Goal: Transaction & Acquisition: Purchase product/service

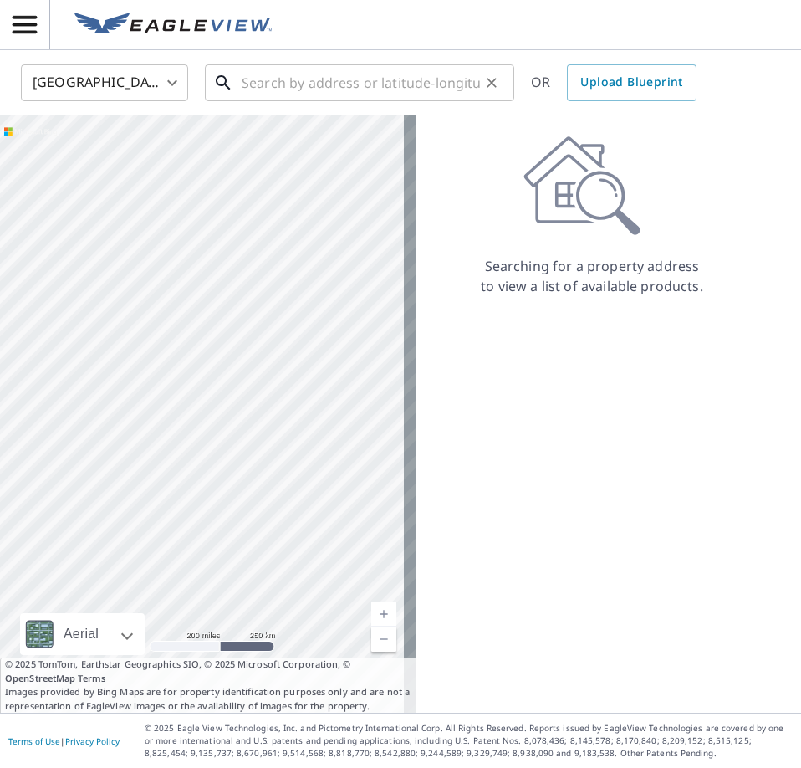
click at [327, 89] on input "text" at bounding box center [361, 82] width 238 height 47
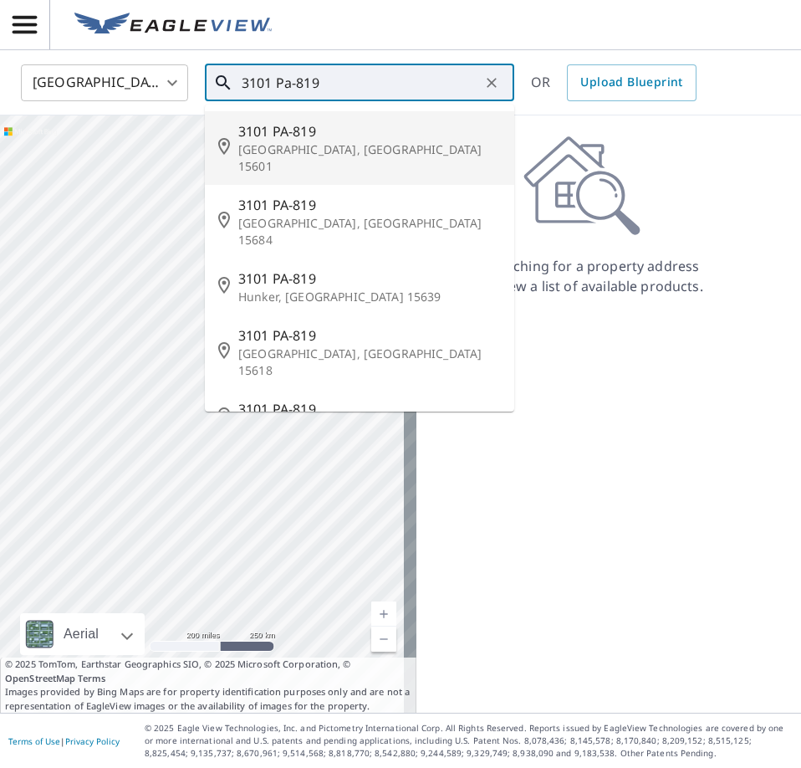
click at [323, 141] on p "[GEOGRAPHIC_DATA], [GEOGRAPHIC_DATA] 15601" at bounding box center [369, 157] width 263 height 33
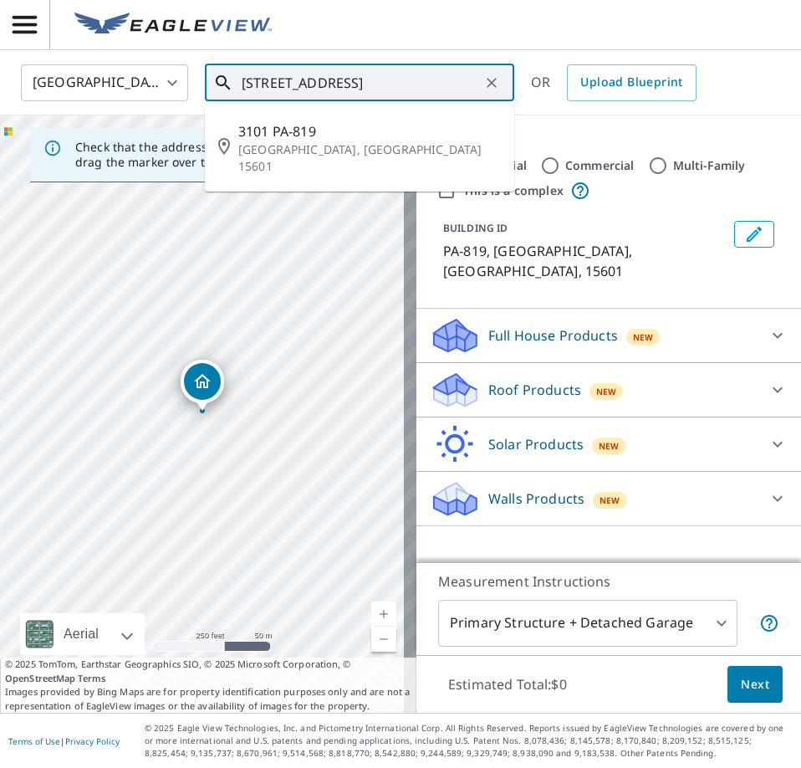
drag, startPoint x: 329, startPoint y: 84, endPoint x: 563, endPoint y: 85, distance: 233.3
click at [563, 85] on div "[GEOGRAPHIC_DATA] [GEOGRAPHIC_DATA] ​ [STREET_ADDRESS] ​ 3101 [GEOGRAPHIC_DATA]…" at bounding box center [394, 82] width 773 height 39
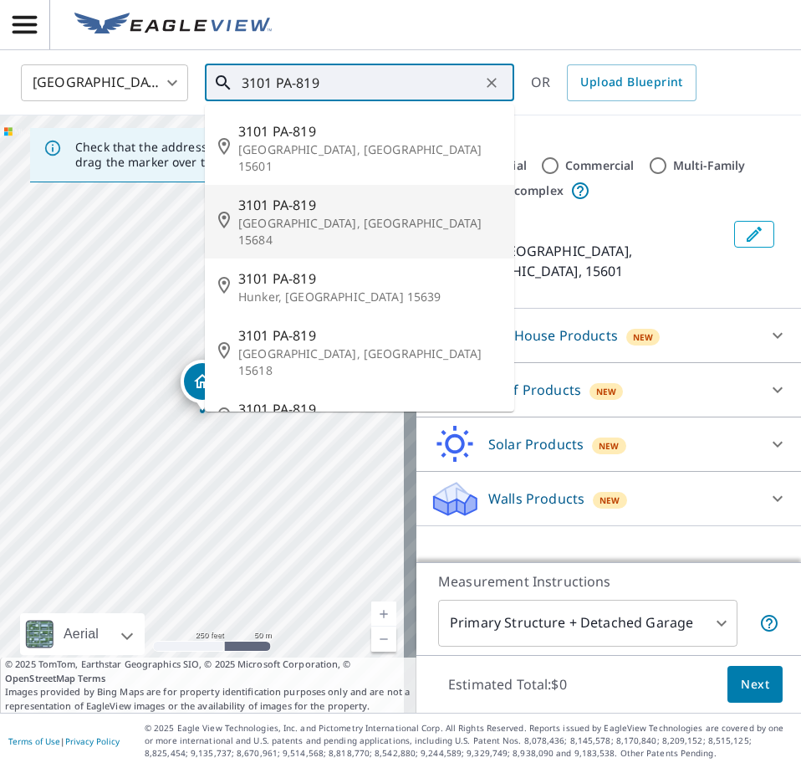
click at [377, 215] on p "[GEOGRAPHIC_DATA], [GEOGRAPHIC_DATA] 15684" at bounding box center [369, 231] width 263 height 33
type input "[STREET_ADDRESS]"
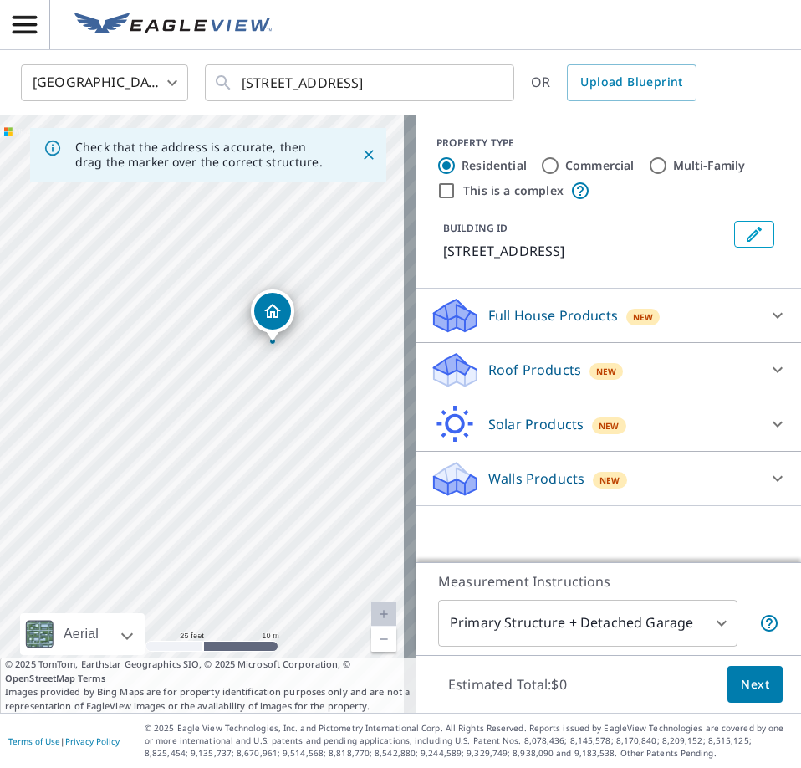
drag, startPoint x: 349, startPoint y: 532, endPoint x: 59, endPoint y: 327, distance: 355.2
click at [59, 327] on div "[STREET_ADDRESS]" at bounding box center [208, 413] width 416 height 597
drag, startPoint x: 318, startPoint y: 395, endPoint x: 236, endPoint y: 394, distance: 81.9
click at [236, 394] on div "[STREET_ADDRESS]" at bounding box center [208, 413] width 416 height 597
drag, startPoint x: 318, startPoint y: 587, endPoint x: 304, endPoint y: 498, distance: 89.8
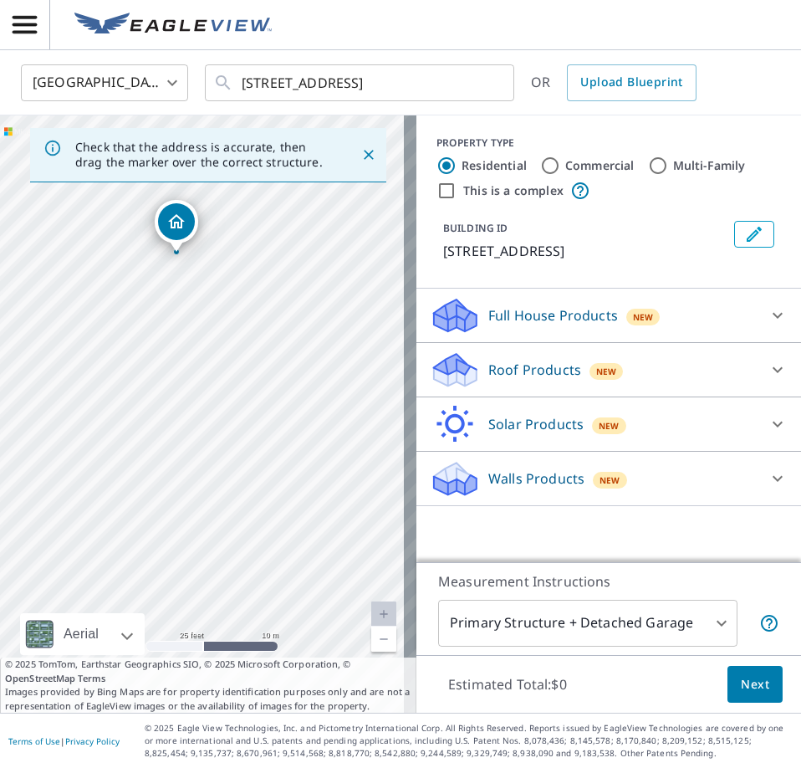
click at [304, 498] on div "[STREET_ADDRESS]" at bounding box center [208, 413] width 416 height 597
click at [782, 370] on div at bounding box center [778, 370] width 40 height 40
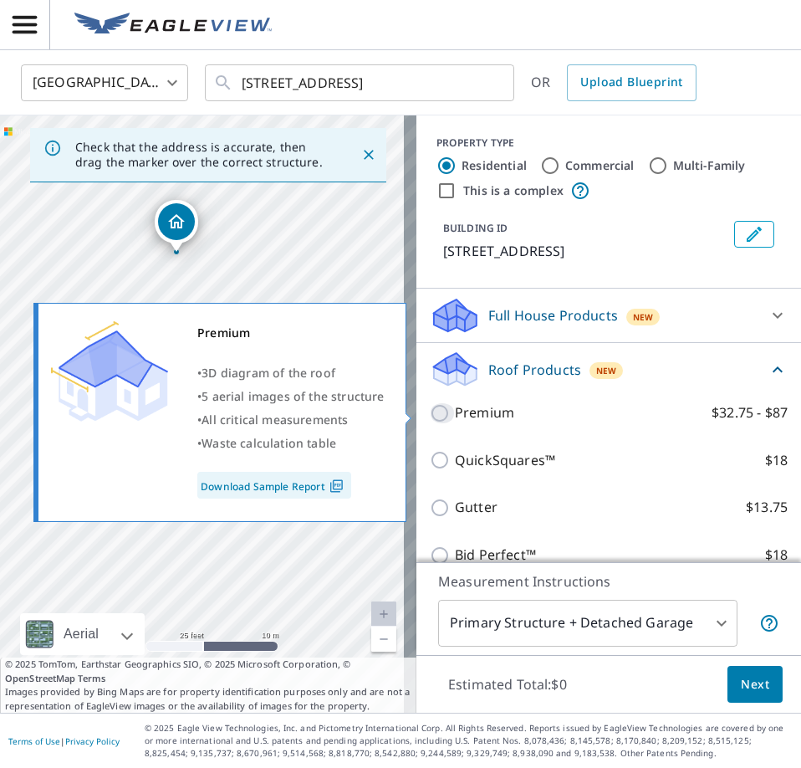
click at [432, 411] on input "Premium $32.75 - $87" at bounding box center [442, 413] width 25 height 20
checkbox input "true"
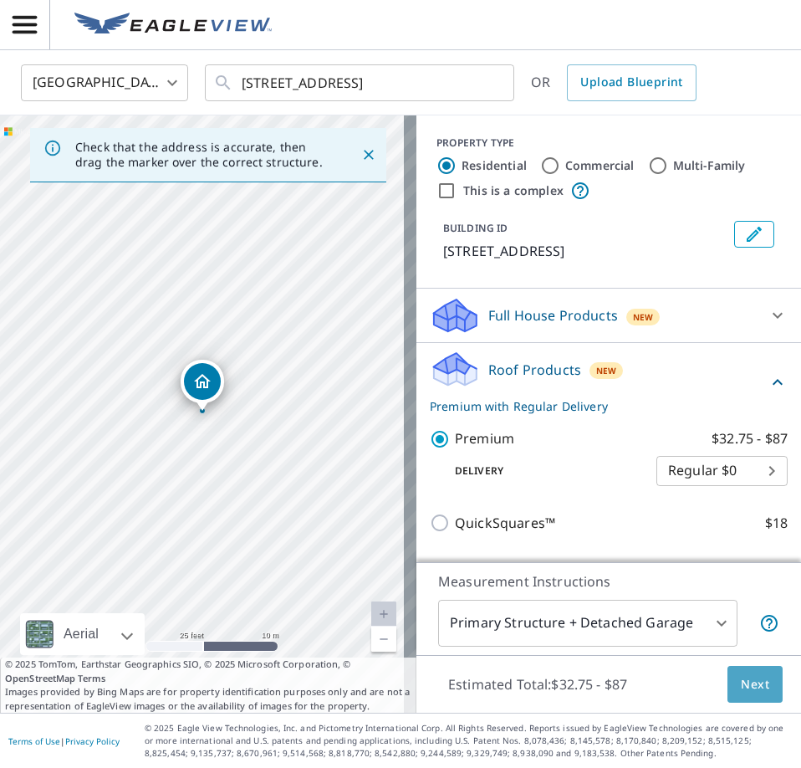
click at [752, 671] on button "Next" at bounding box center [754, 685] width 55 height 38
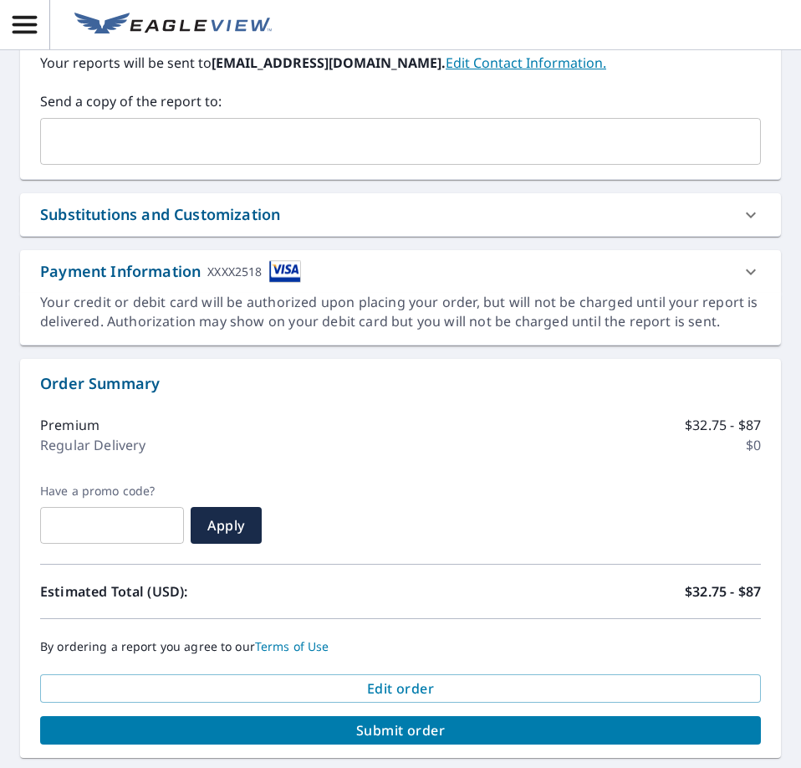
scroll to position [699, 0]
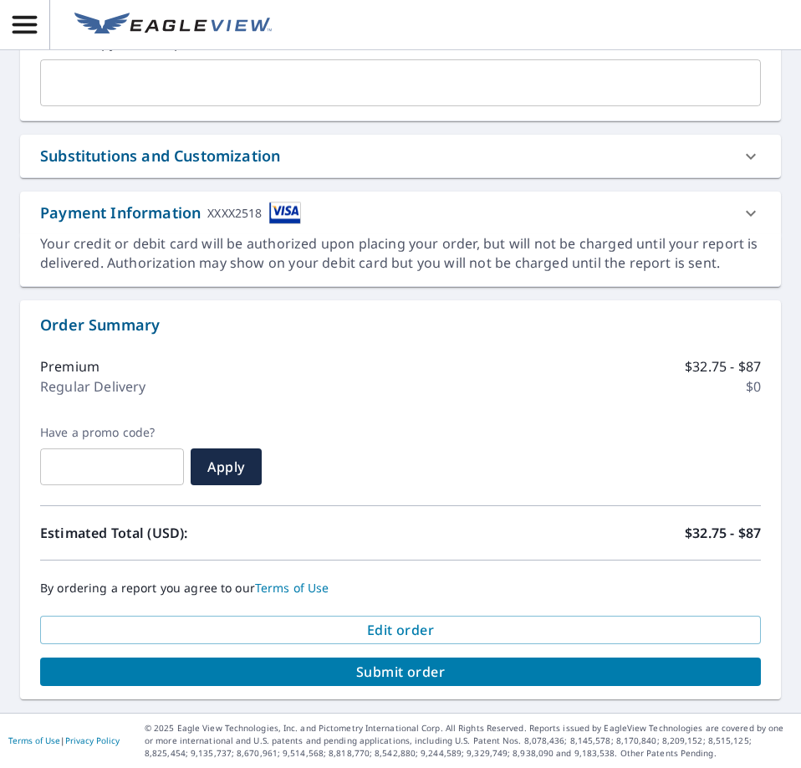
click at [434, 677] on span "Submit order" at bounding box center [401, 671] width 694 height 18
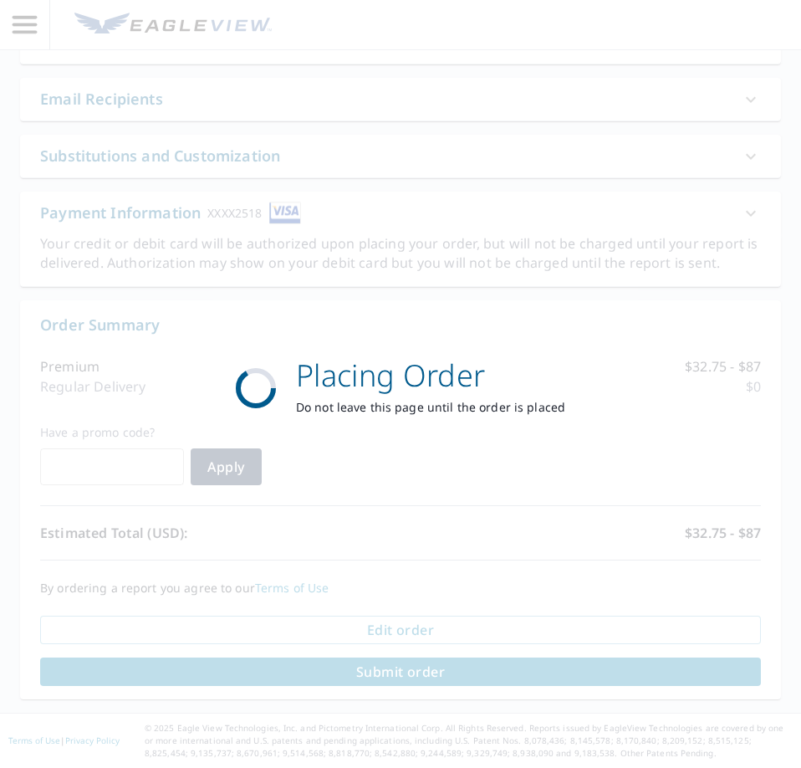
scroll to position [575, 0]
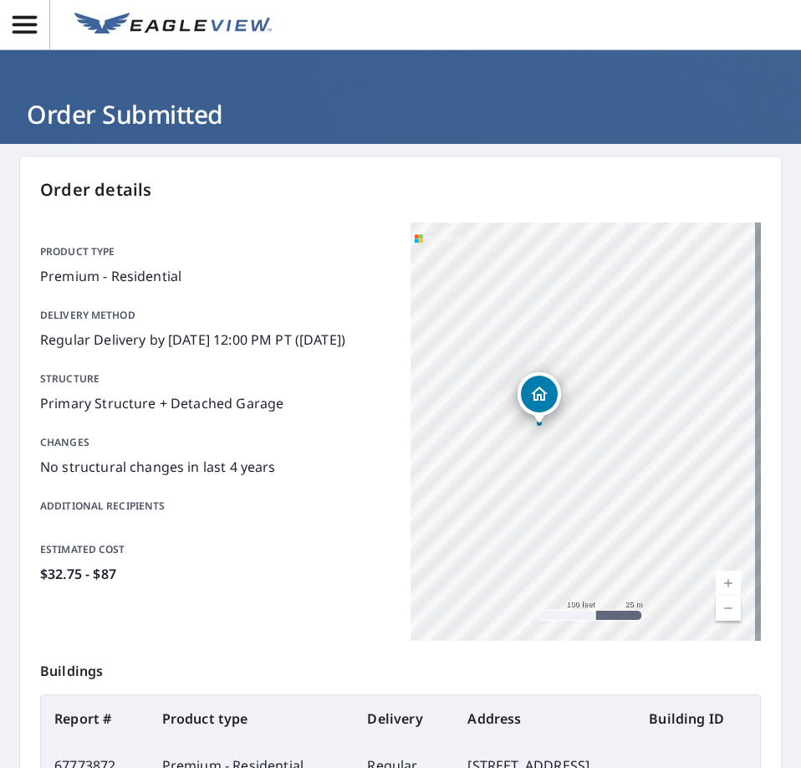
click at [157, 19] on img at bounding box center [172, 25] width 197 height 25
